Goal: Task Accomplishment & Management: Use online tool/utility

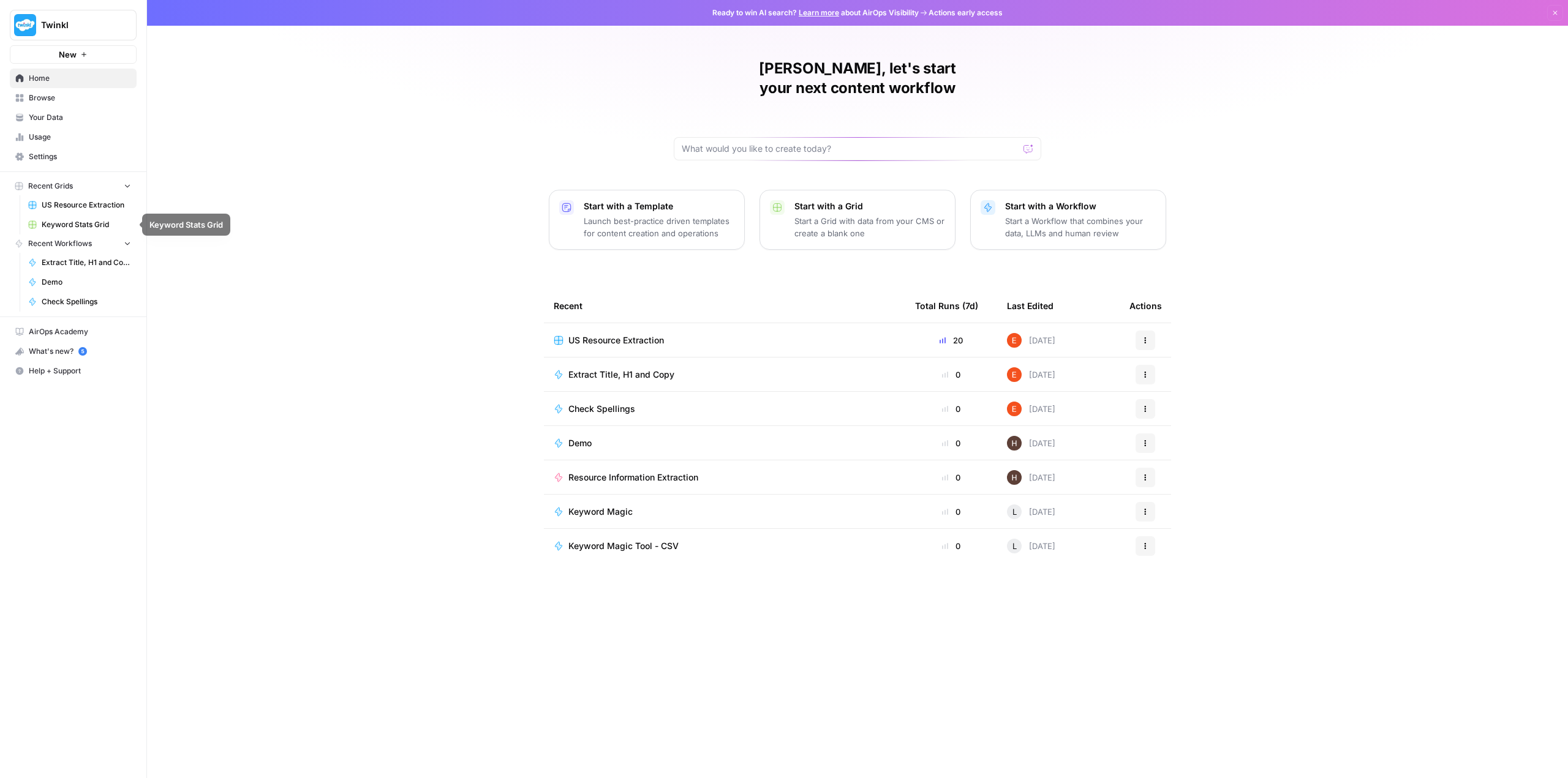
click at [76, 203] on span "US Resource Extraction" at bounding box center [86, 205] width 89 height 11
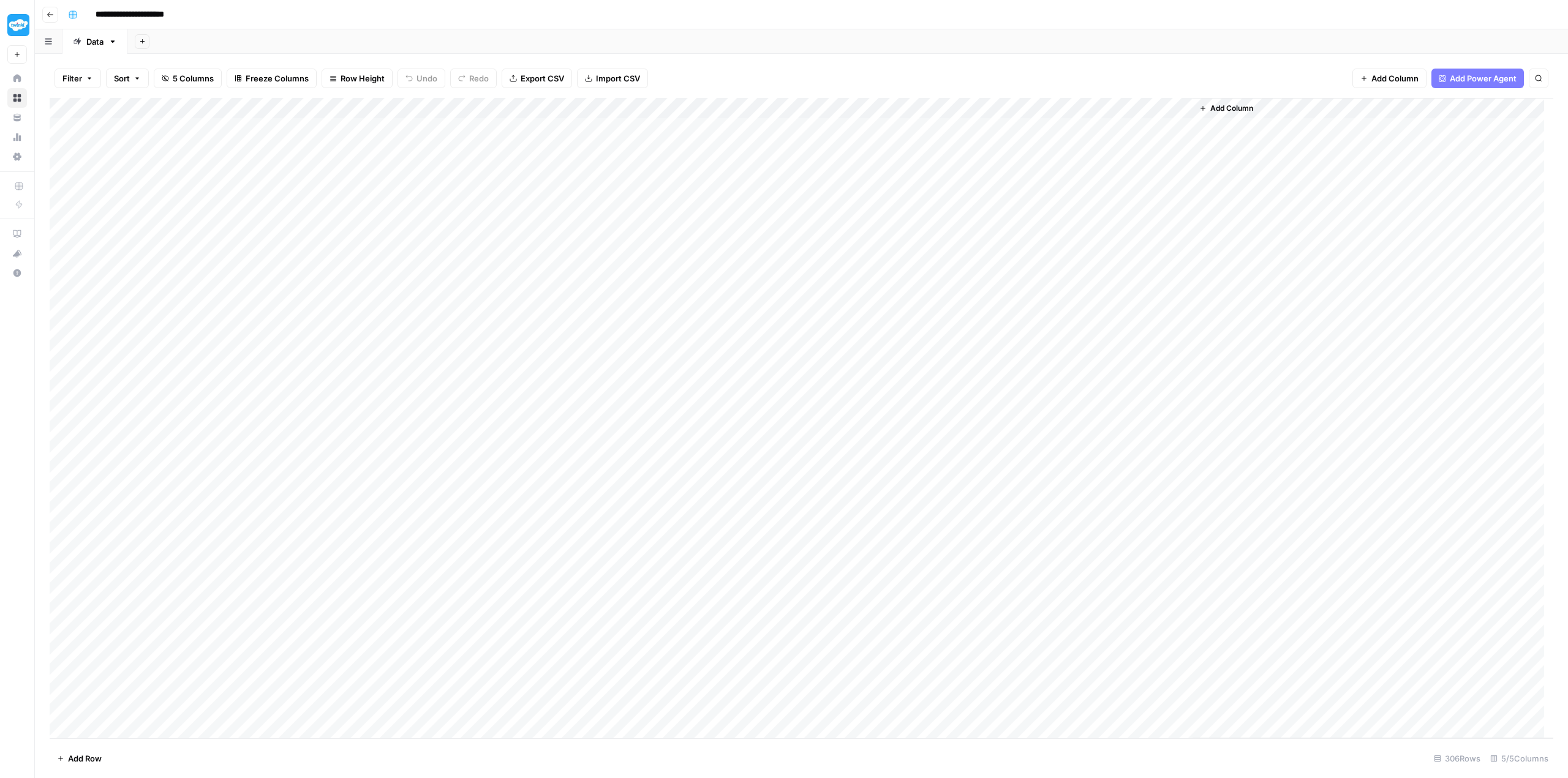
click at [75, 103] on div "Add Column" at bounding box center [801, 418] width 1504 height 640
click at [96, 761] on span "Delete 306 Rows" at bounding box center [89, 759] width 65 height 12
click at [748, 142] on span "Delete" at bounding box center [740, 142] width 26 height 12
click at [613, 73] on span "Import CSV" at bounding box center [618, 79] width 44 height 12
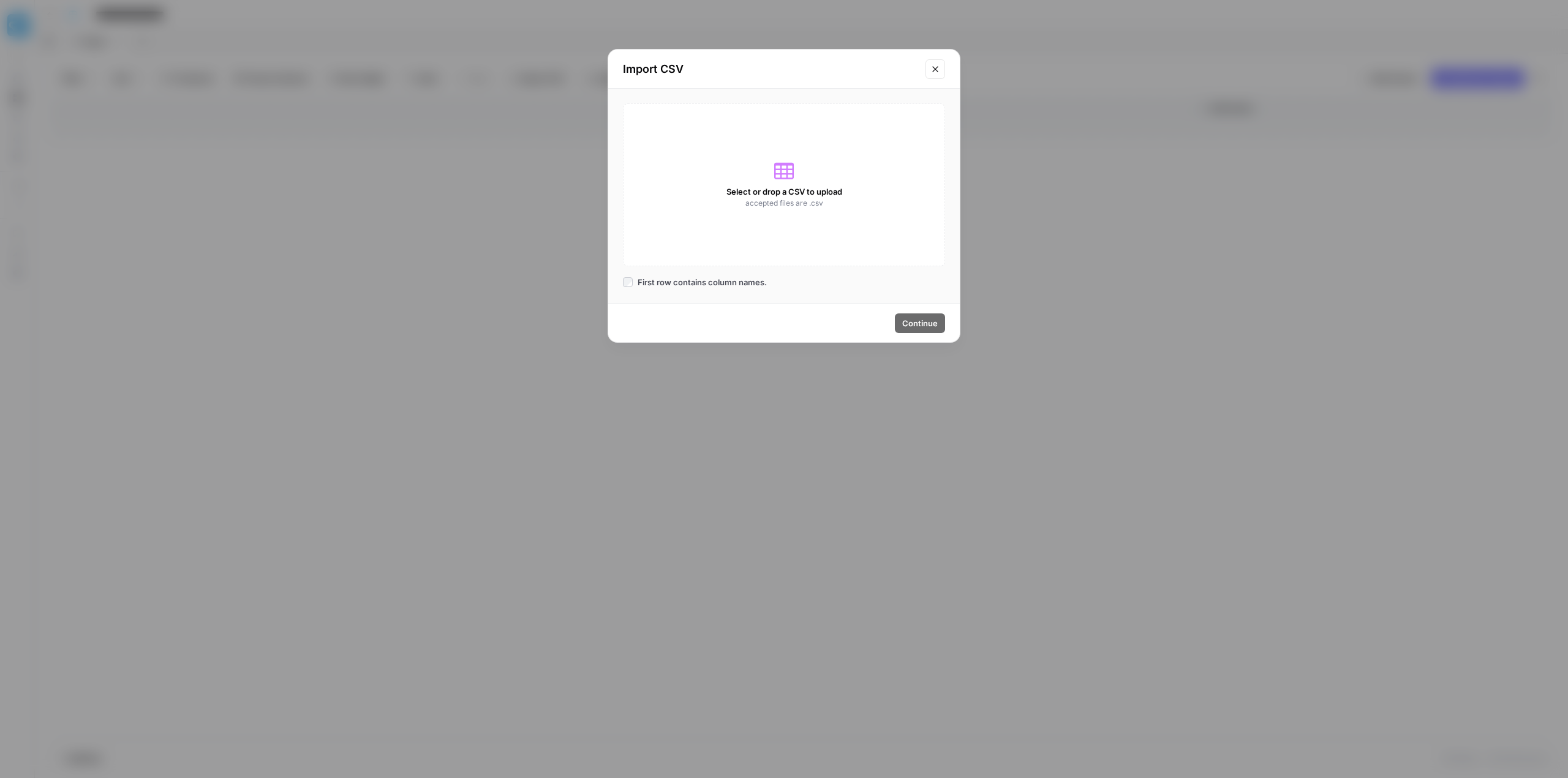
click at [830, 192] on span "Select or drop a CSV to upload" at bounding box center [784, 192] width 116 height 12
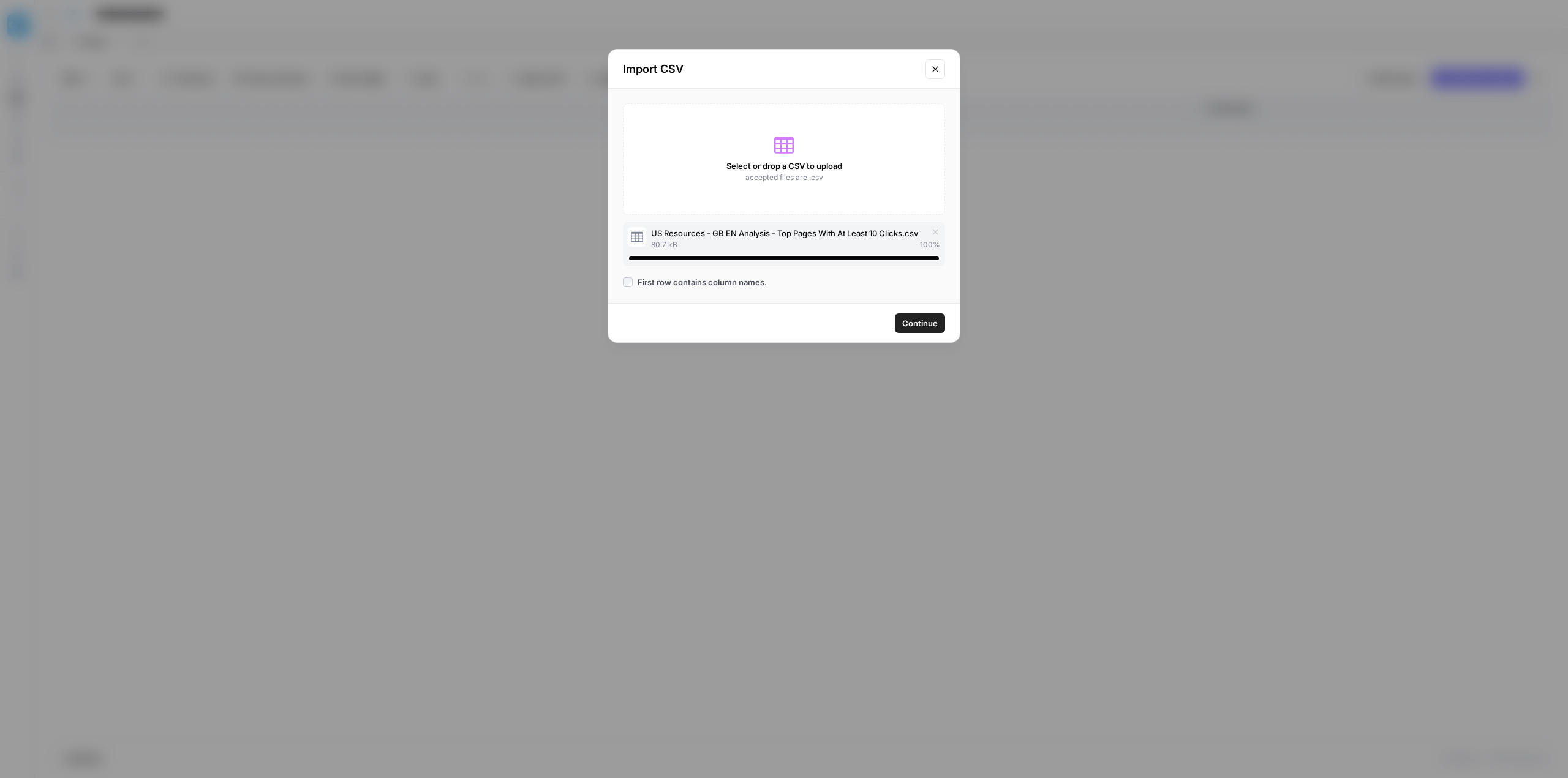
click at [925, 321] on span "Continue" at bounding box center [920, 323] width 35 height 12
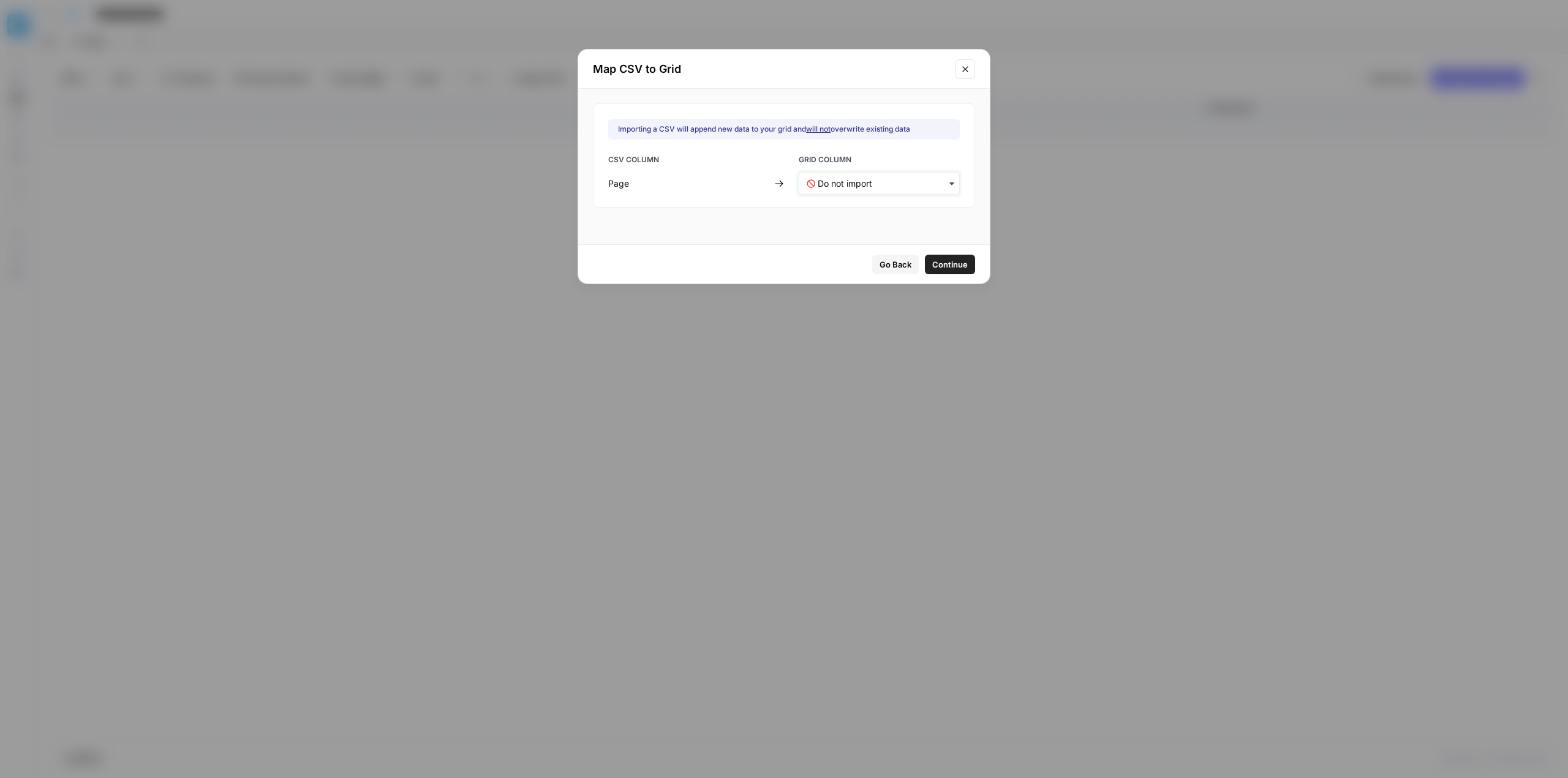
click at [818, 178] on input "text" at bounding box center [884, 183] width 134 height 12
click at [827, 216] on span "URL" at bounding box center [822, 216] width 15 height 11
click at [955, 261] on button "Continue" at bounding box center [949, 264] width 50 height 19
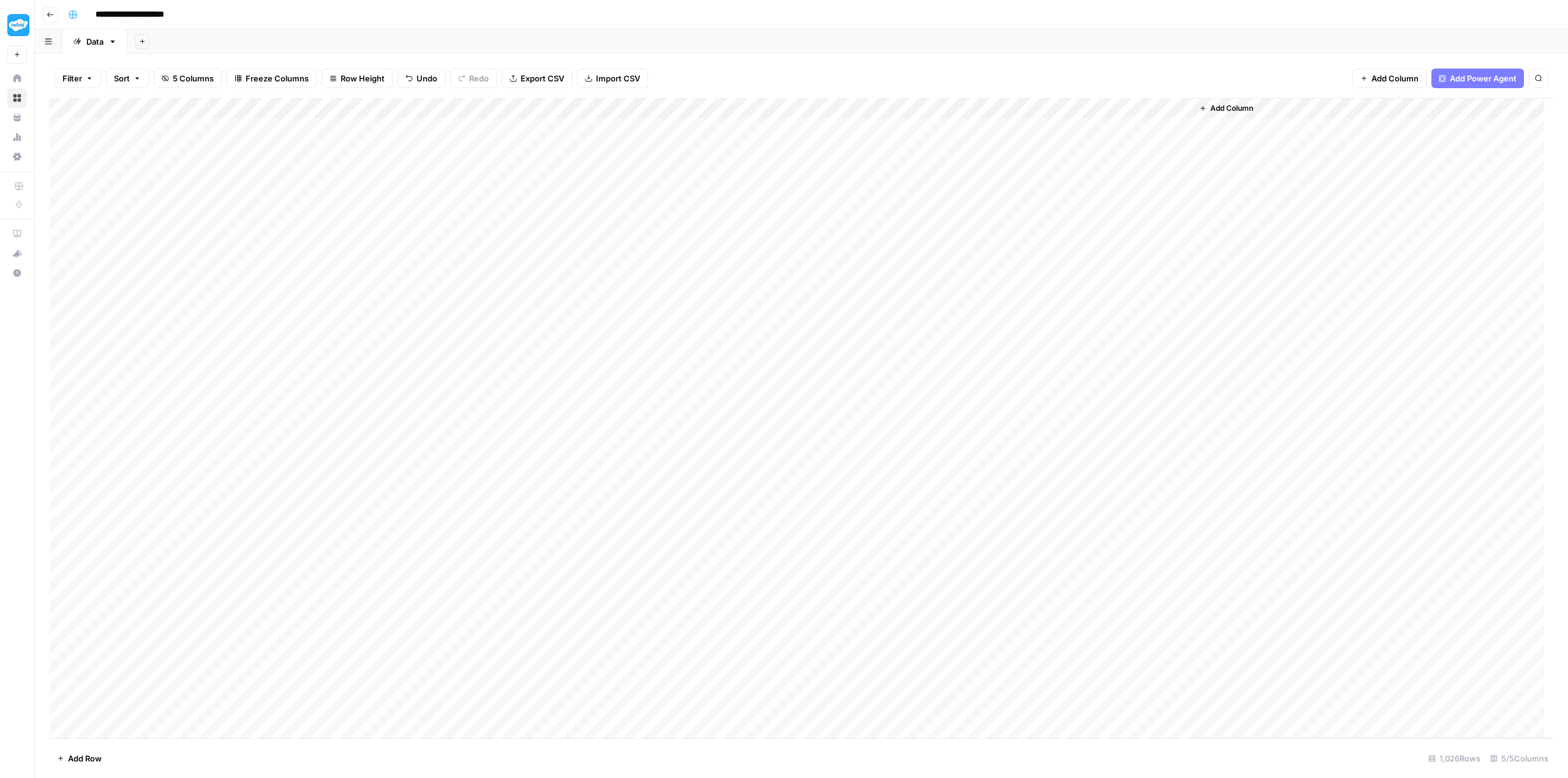
click at [627, 109] on div "Add Column" at bounding box center [801, 418] width 1504 height 640
click at [651, 137] on span "All Rows" at bounding box center [665, 136] width 77 height 12
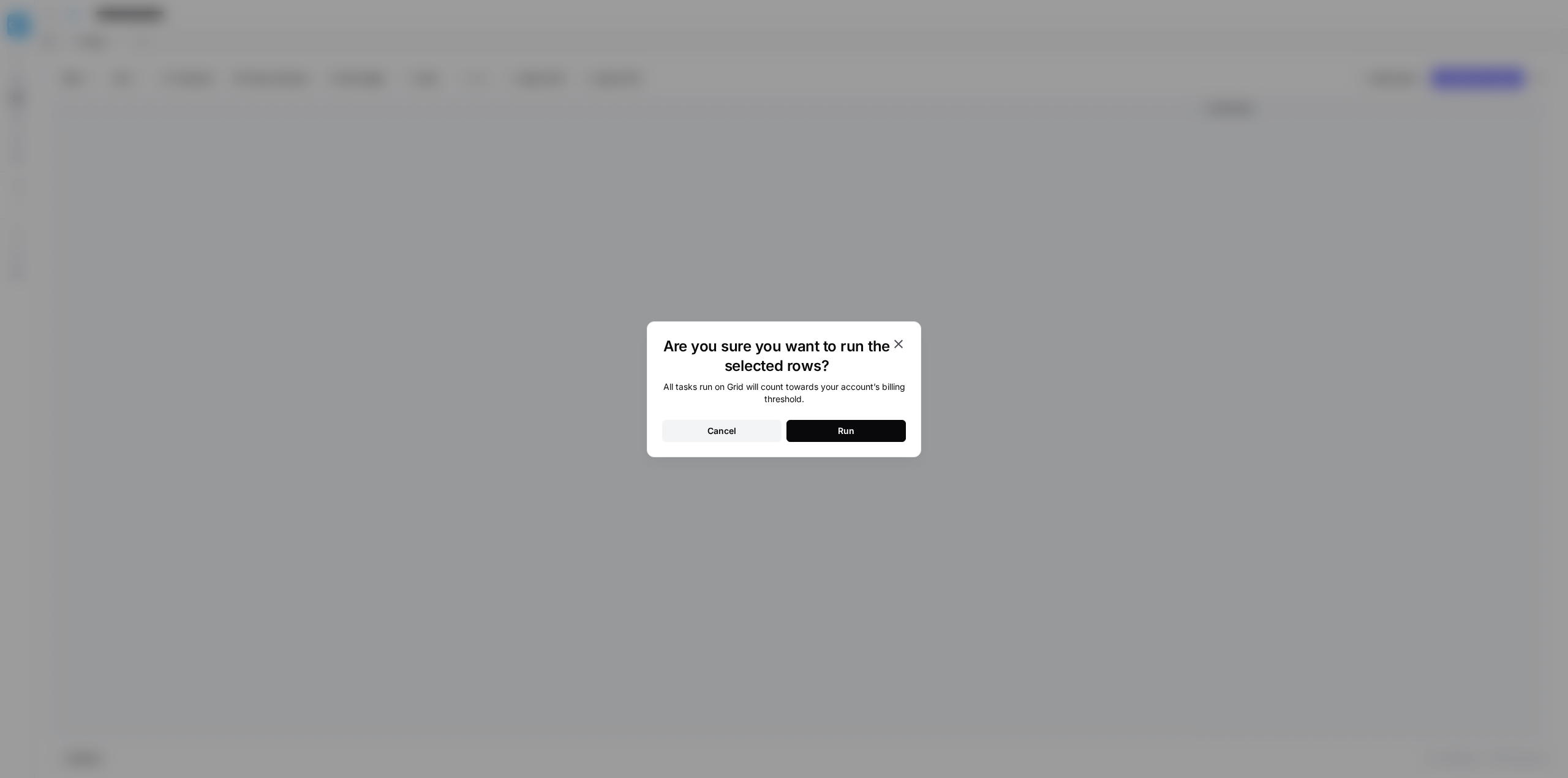
click at [902, 345] on icon "button" at bounding box center [899, 344] width 15 height 15
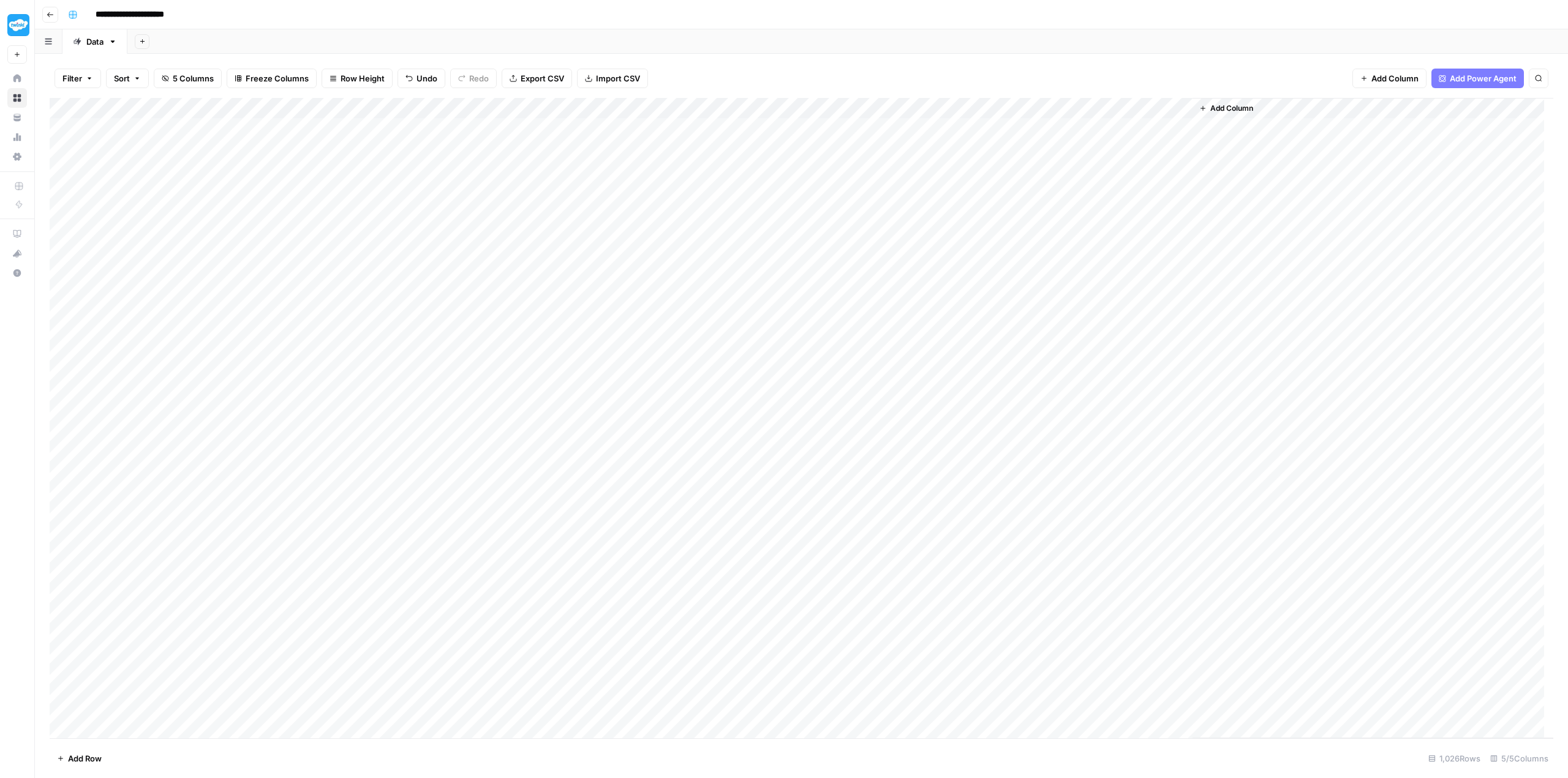
click at [624, 109] on div "Add Column" at bounding box center [801, 418] width 1504 height 640
click at [678, 177] on span "Remaining Rows" at bounding box center [665, 180] width 77 height 12
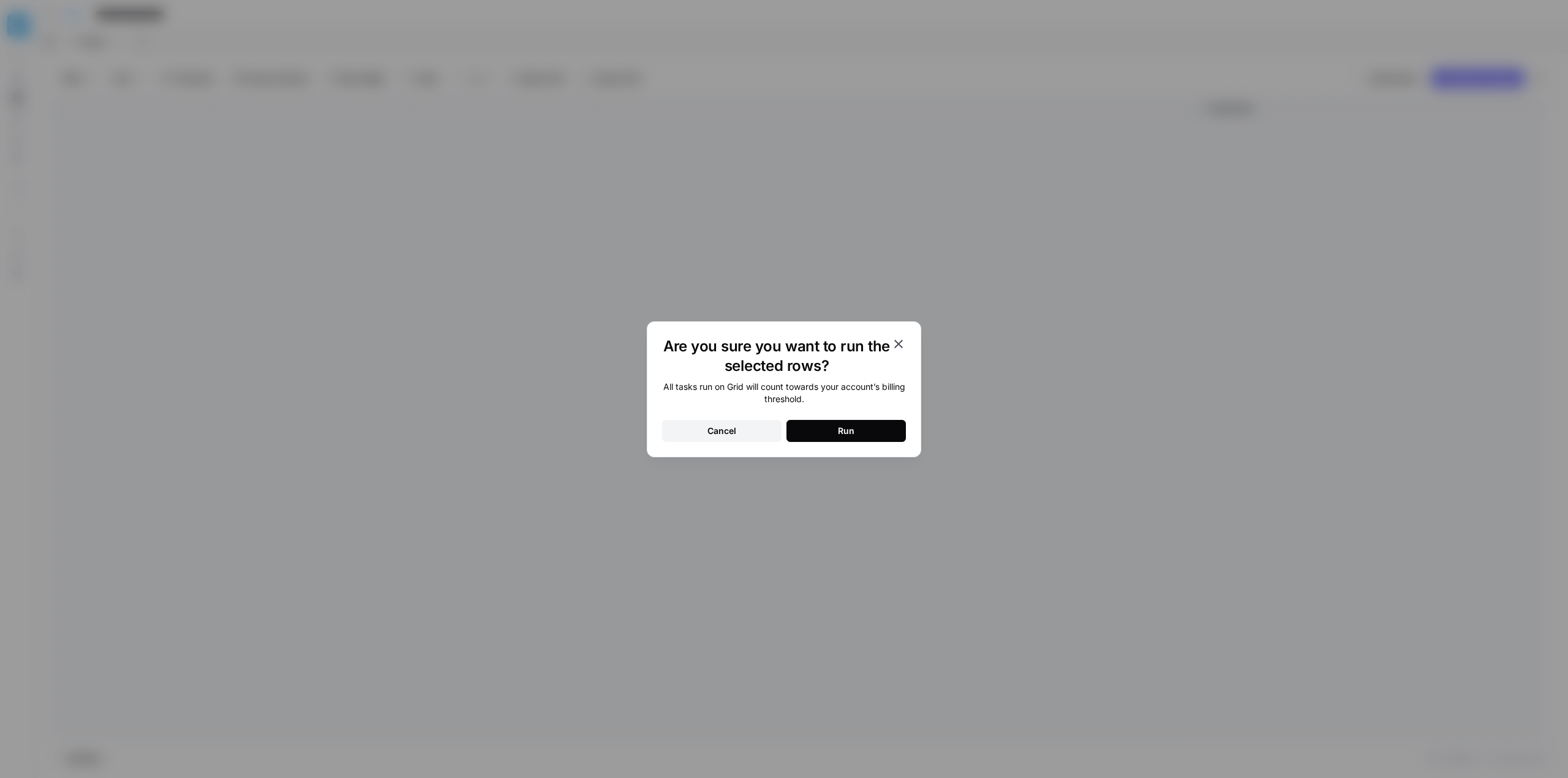
click at [865, 430] on button "Run" at bounding box center [845, 431] width 119 height 22
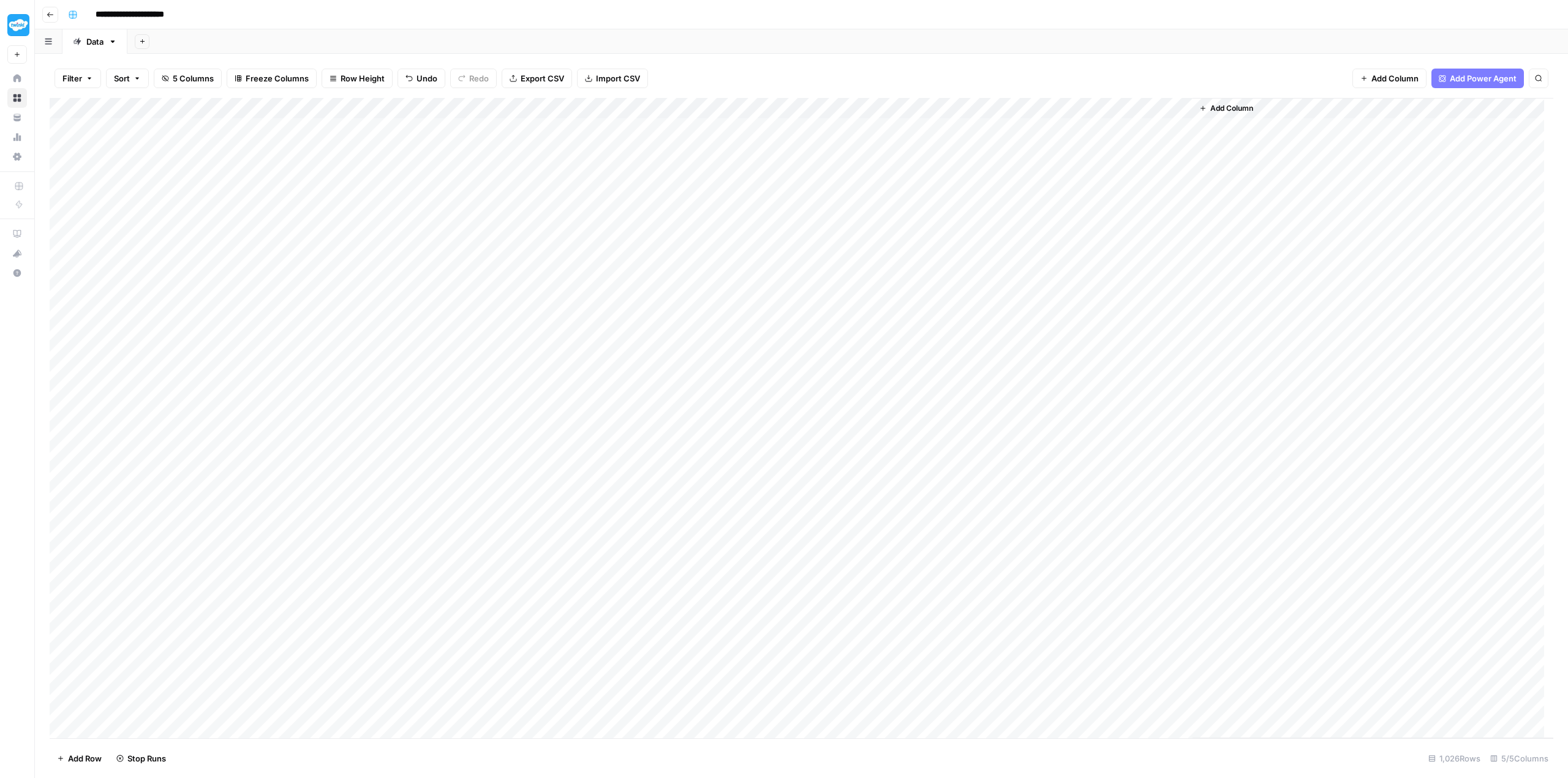
click at [529, 130] on div "Add Column" at bounding box center [801, 418] width 1504 height 640
click at [604, 124] on div "Add Column" at bounding box center [801, 418] width 1504 height 640
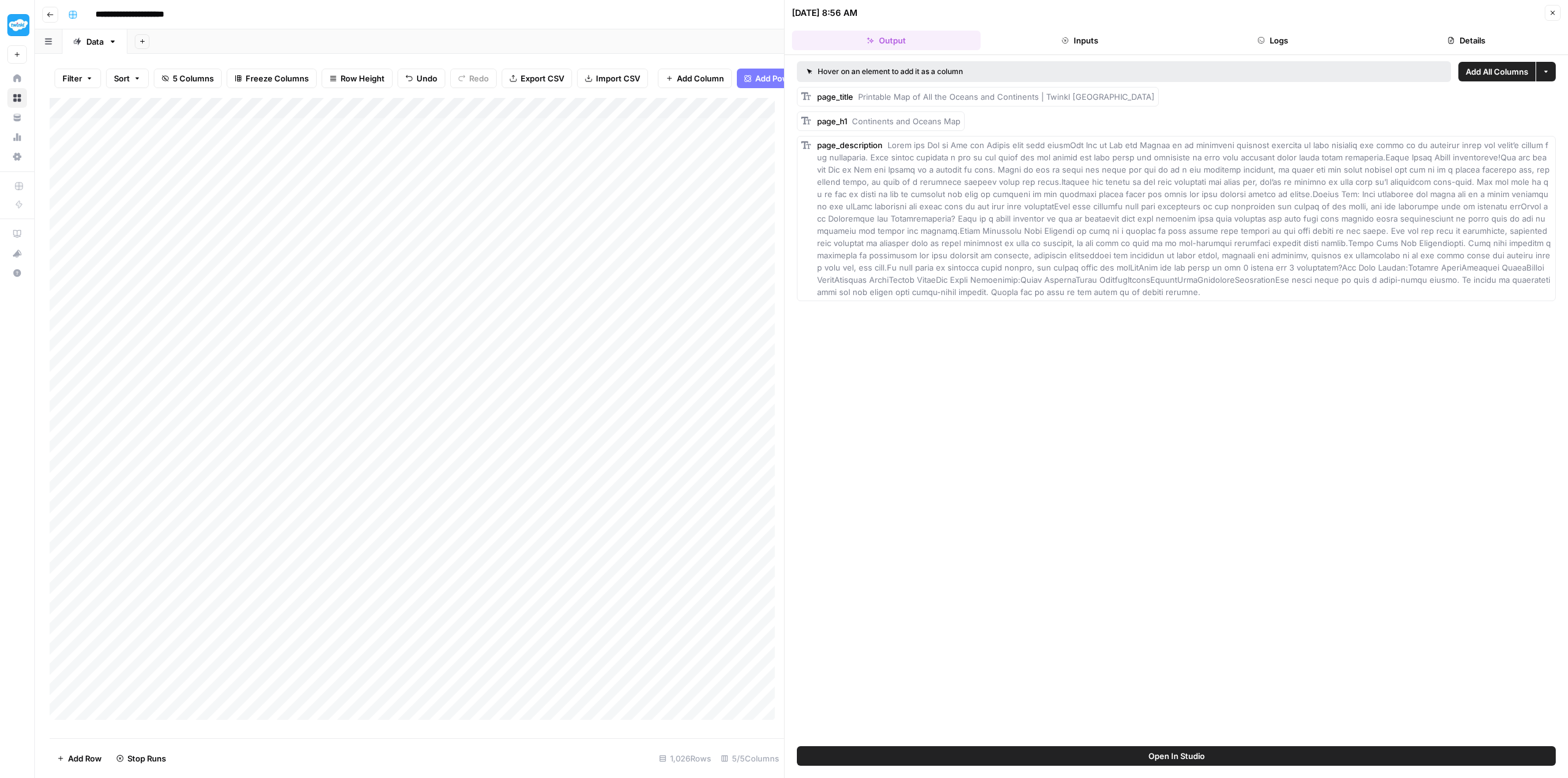
click at [1456, 35] on button "Details" at bounding box center [1466, 40] width 189 height 19
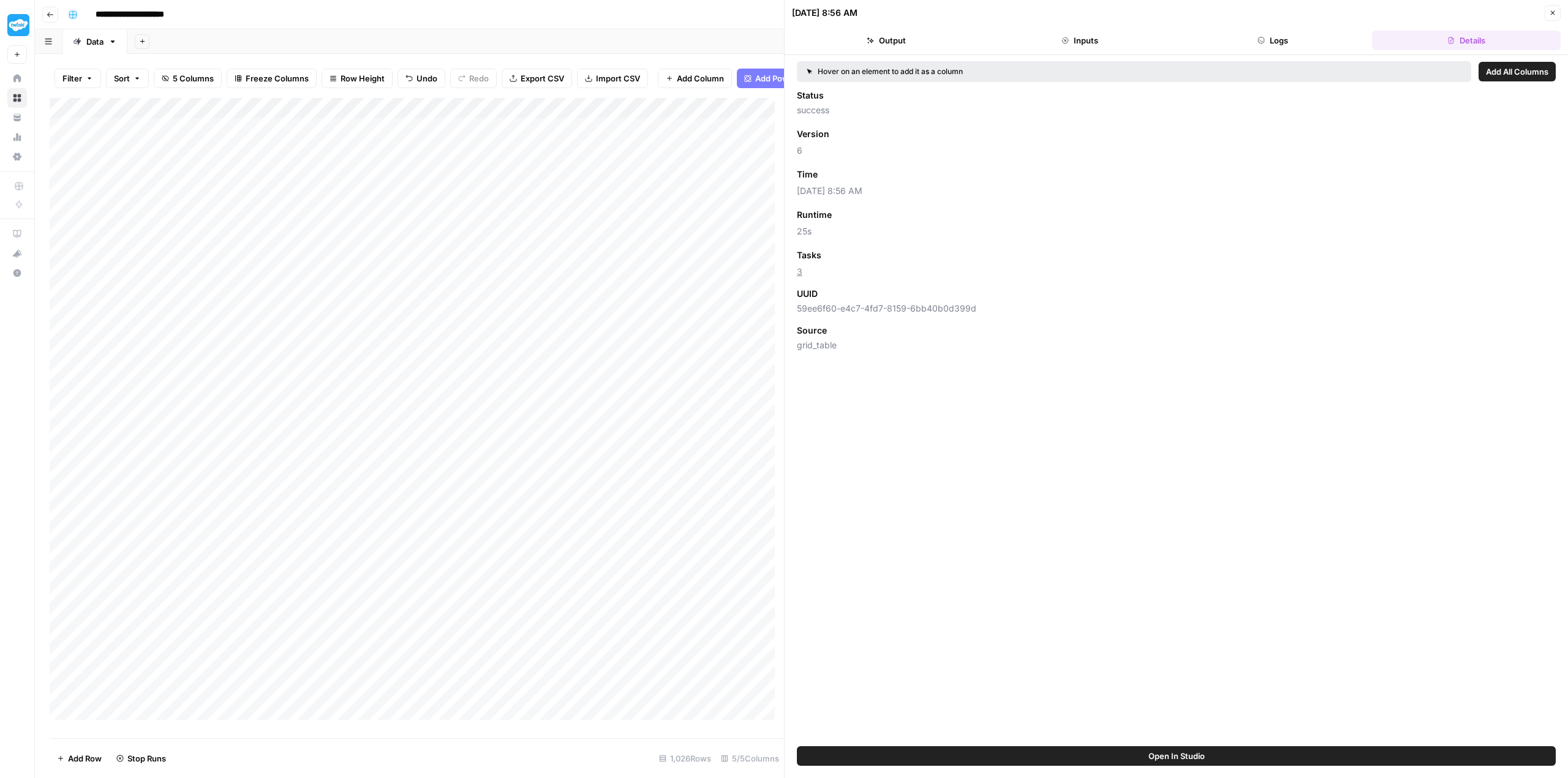
click at [1558, 10] on button "Close" at bounding box center [1552, 13] width 16 height 16
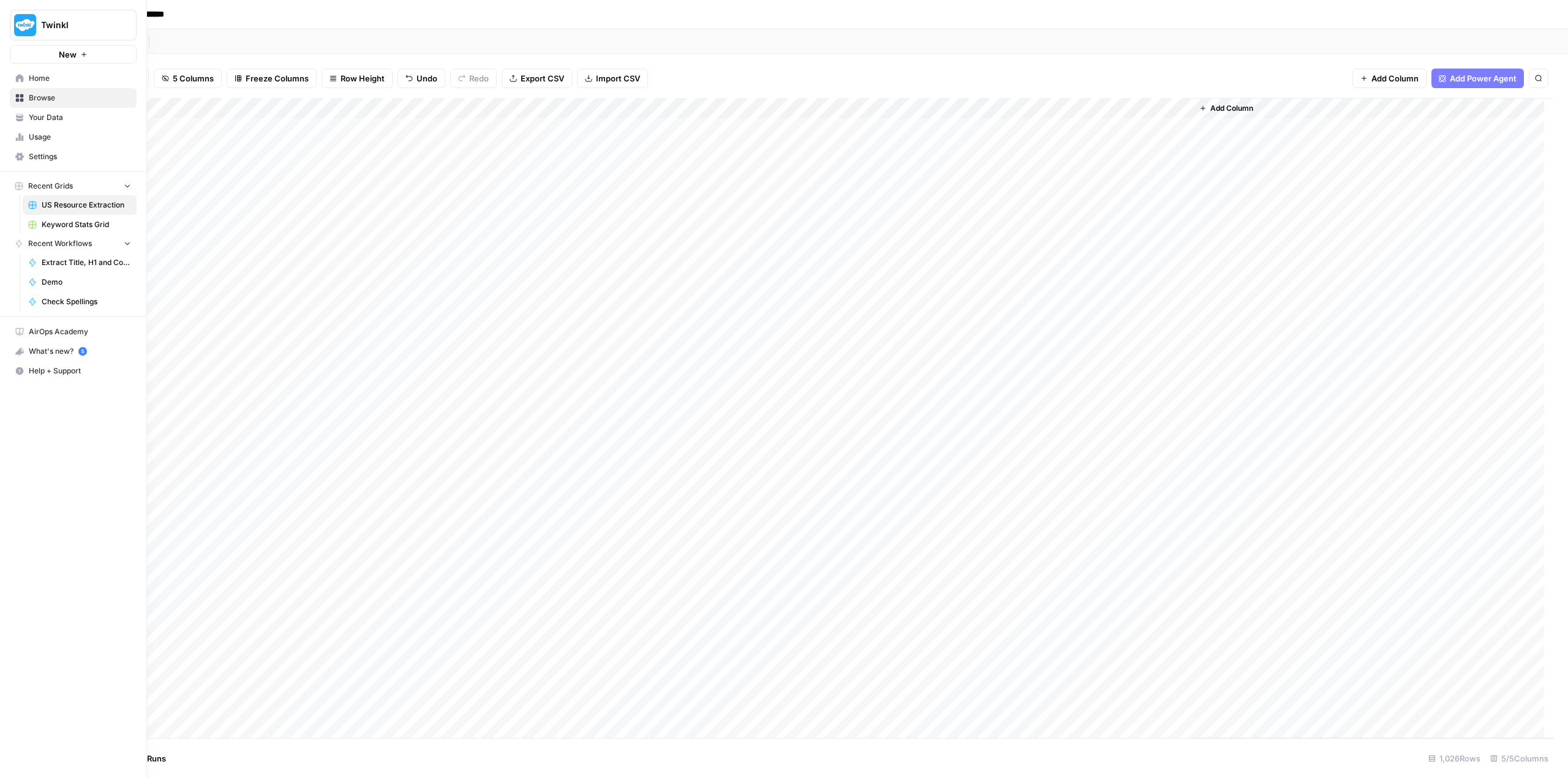
click at [69, 139] on span "Usage" at bounding box center [79, 137] width 103 height 11
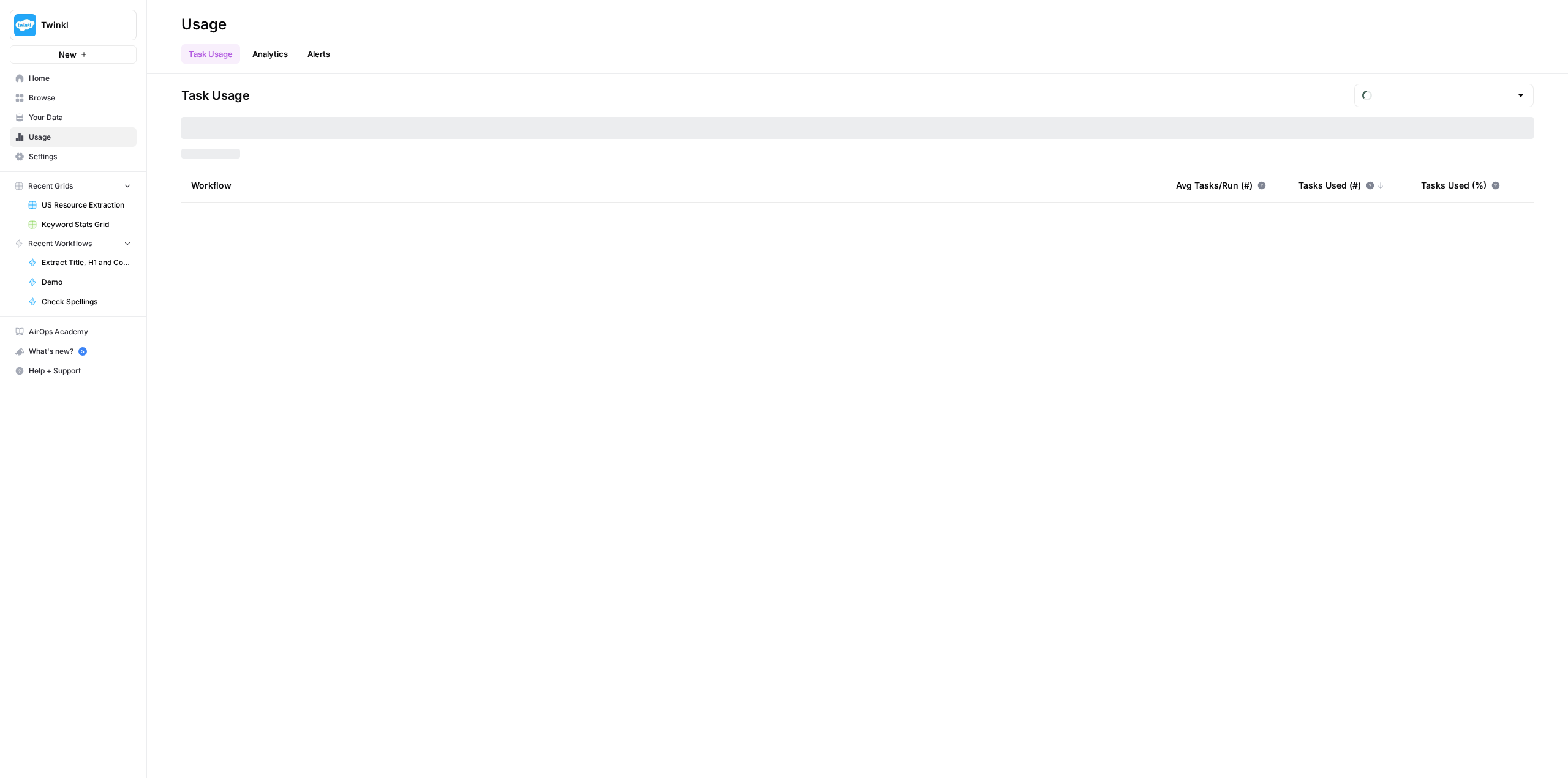
type input "August Tasks"
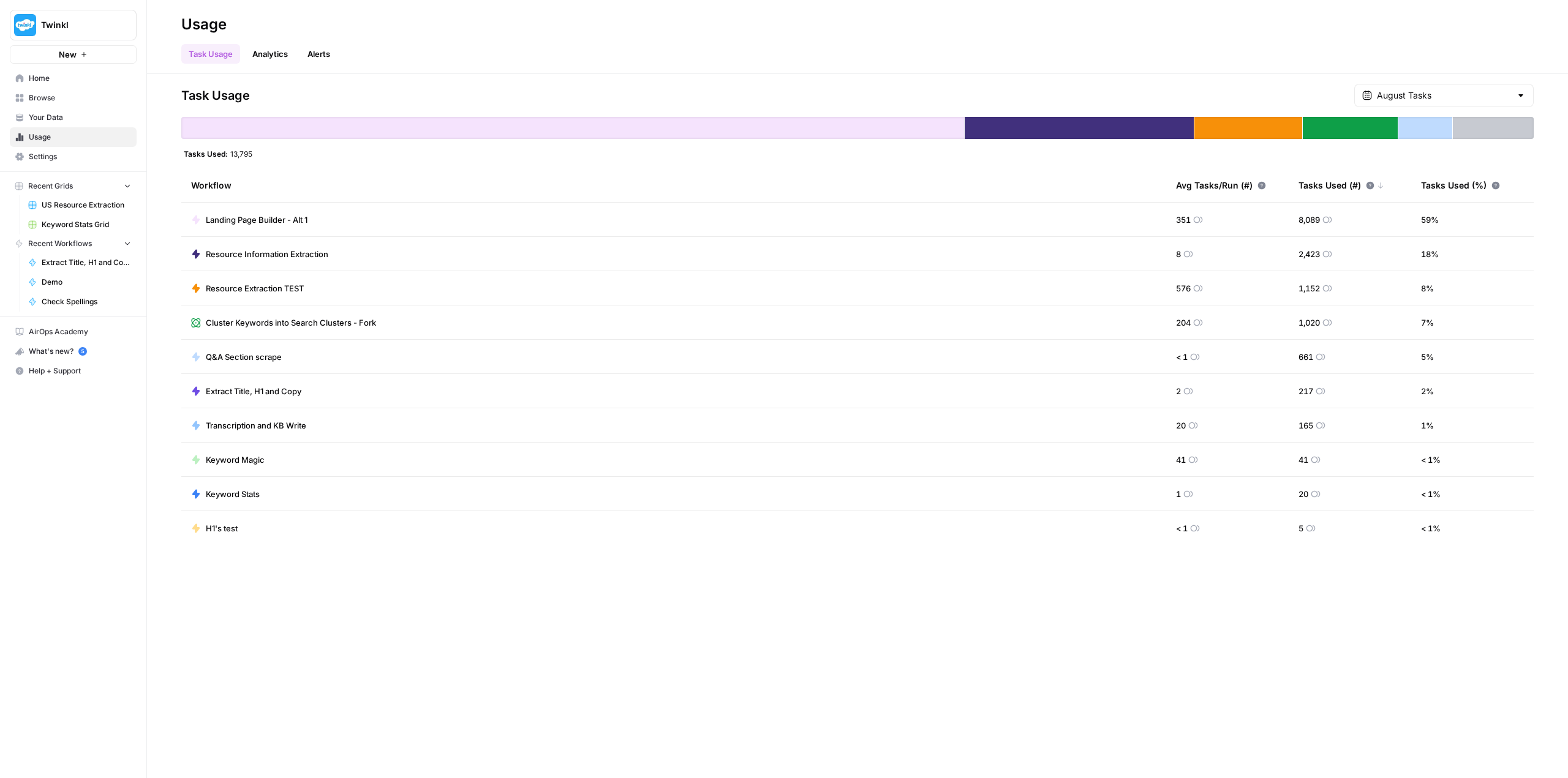
click at [323, 49] on link "Alerts" at bounding box center [319, 54] width 37 height 19
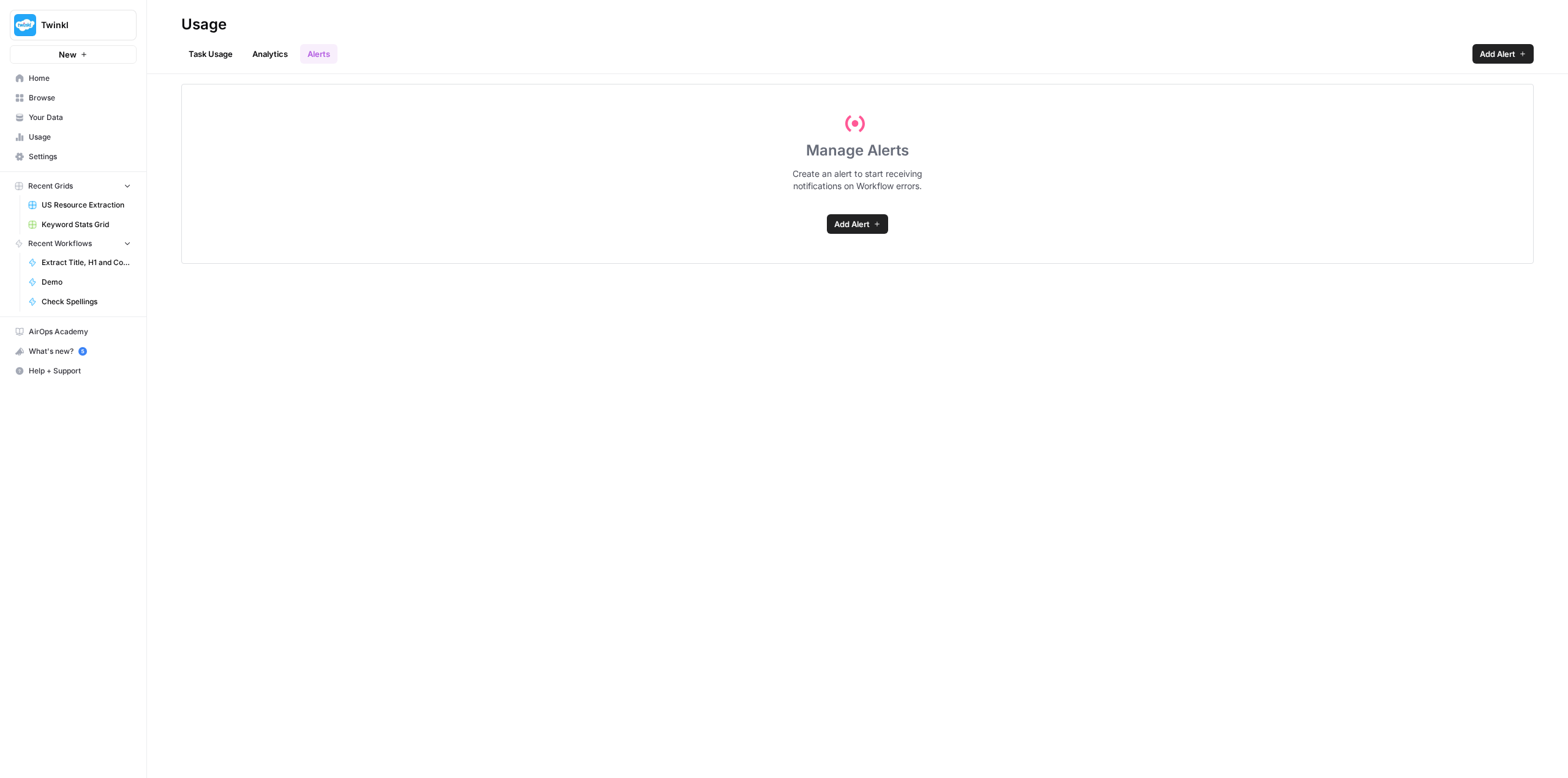
click at [216, 59] on link "Task Usage" at bounding box center [210, 54] width 59 height 19
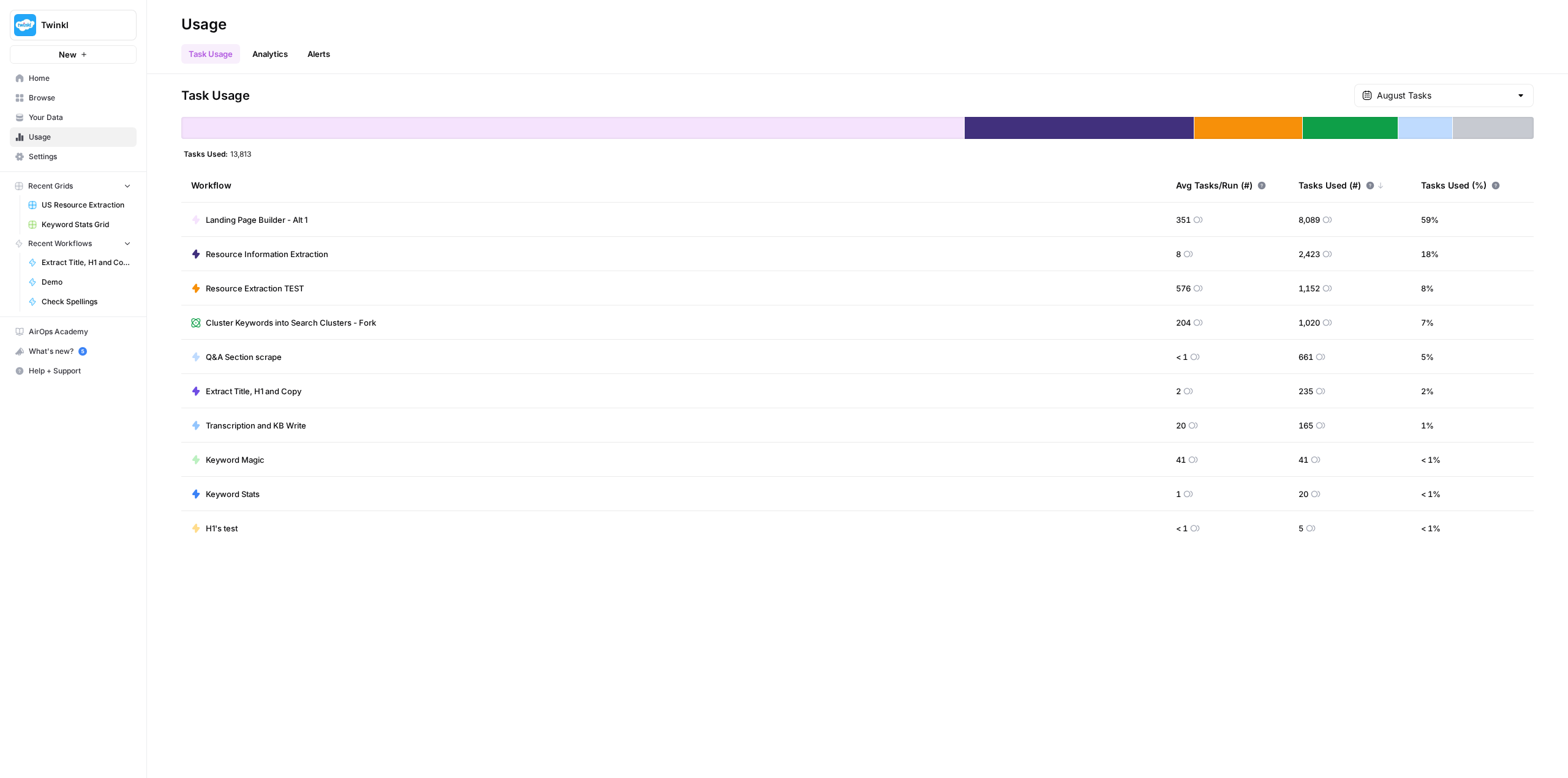
click at [85, 202] on span "US Resource Extraction" at bounding box center [86, 205] width 89 height 11
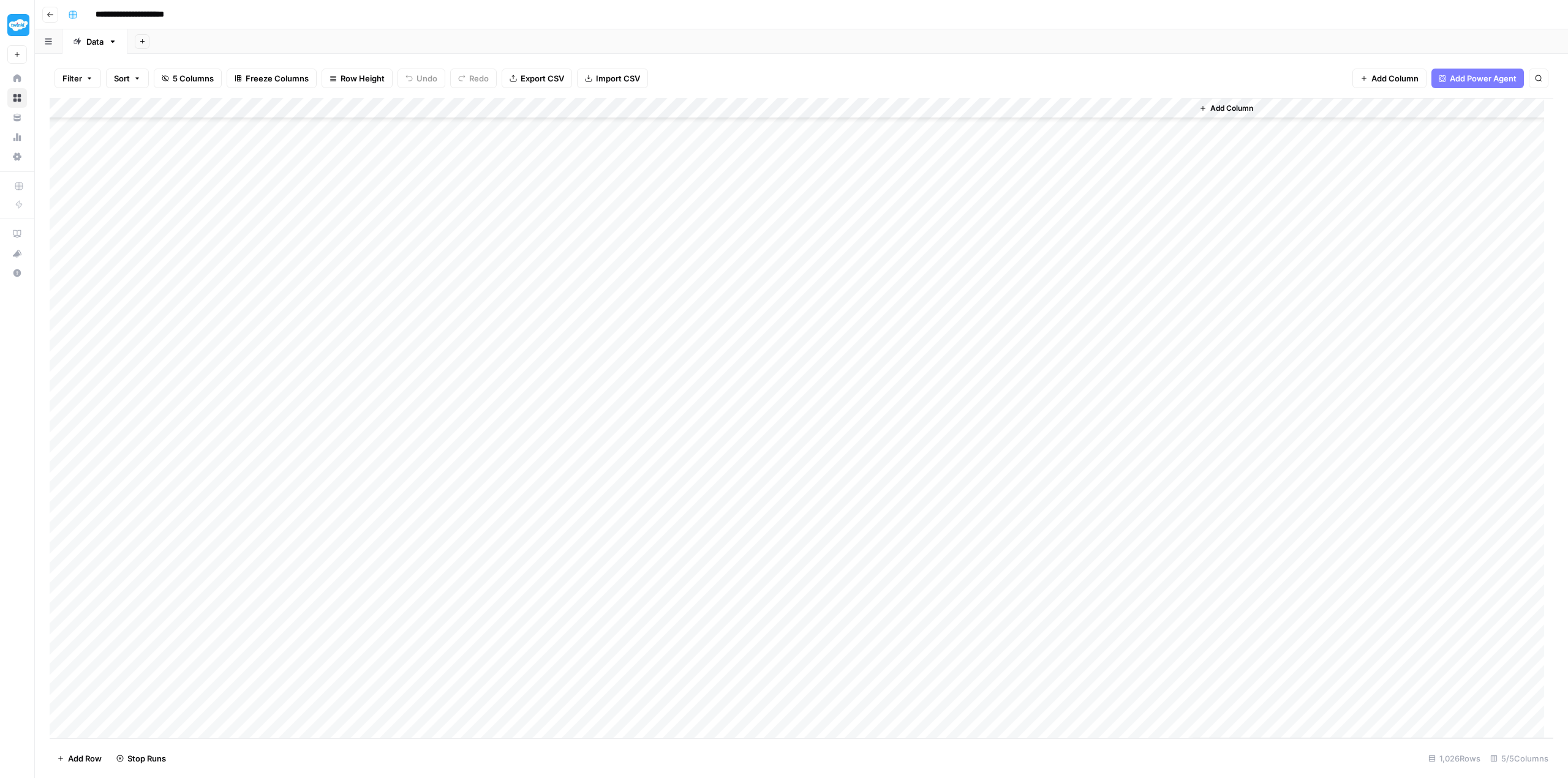
scroll to position [8813, 0]
click at [534, 77] on span "Export CSV" at bounding box center [542, 79] width 43 height 12
